Goal: Transaction & Acquisition: Register for event/course

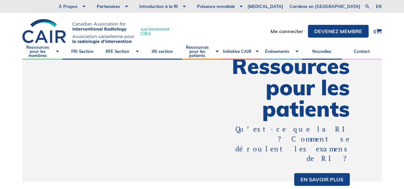
scroll to position [4, 0]
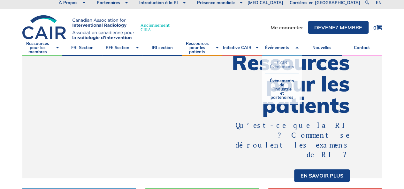
click at [286, 63] on link "CAIR Évènements" at bounding box center [282, 65] width 34 height 18
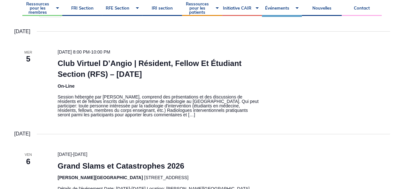
scroll to position [153, 0]
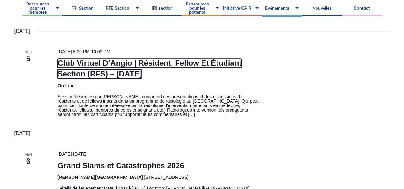
click at [143, 65] on link "Club Virtuel D’Angio | Résident, Fellow Et Étudiant Section (RFS) – [DATE]" at bounding box center [149, 69] width 184 height 20
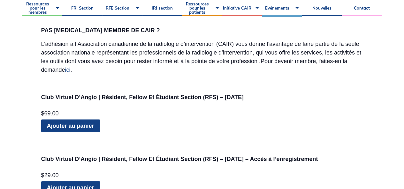
scroll to position [708, 0]
